Goal: Navigation & Orientation: Find specific page/section

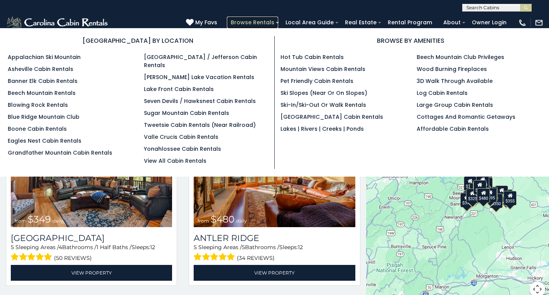
click at [229, 19] on link "Browse Rentals" at bounding box center [252, 23] width 51 height 12
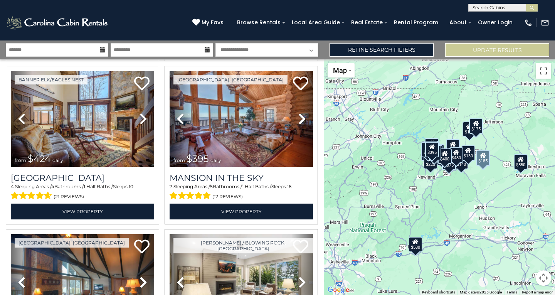
scroll to position [519, 0]
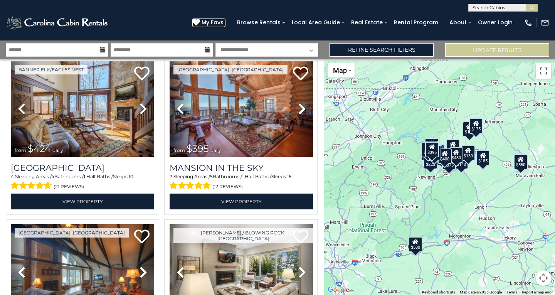
click at [197, 20] on icon at bounding box center [196, 23] width 8 height 8
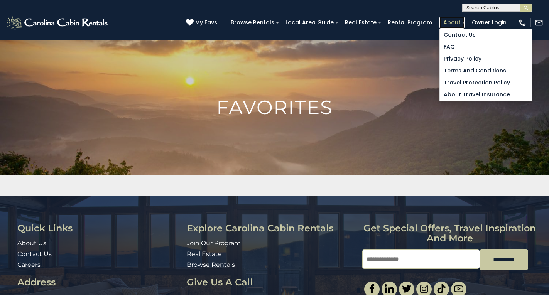
click at [446, 18] on link "About" at bounding box center [451, 23] width 25 height 12
